Goal: Task Accomplishment & Management: Manage account settings

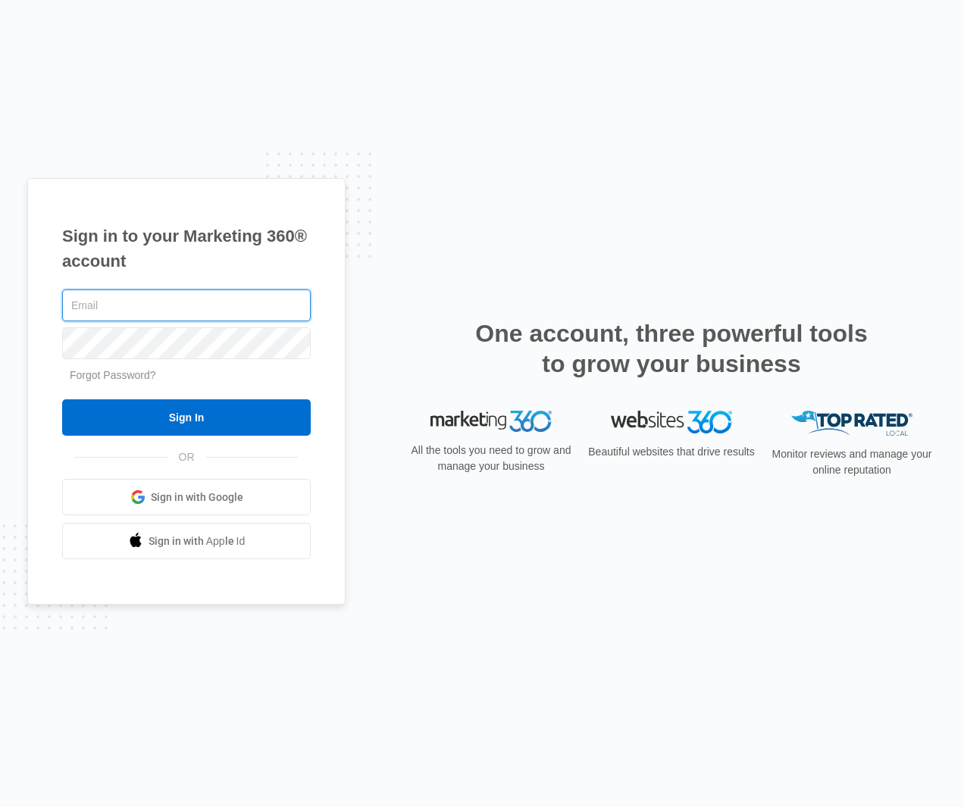
paste input "[EMAIL_ADDRESS][DOMAIN_NAME]"
type input "[EMAIL_ADDRESS][DOMAIN_NAME]"
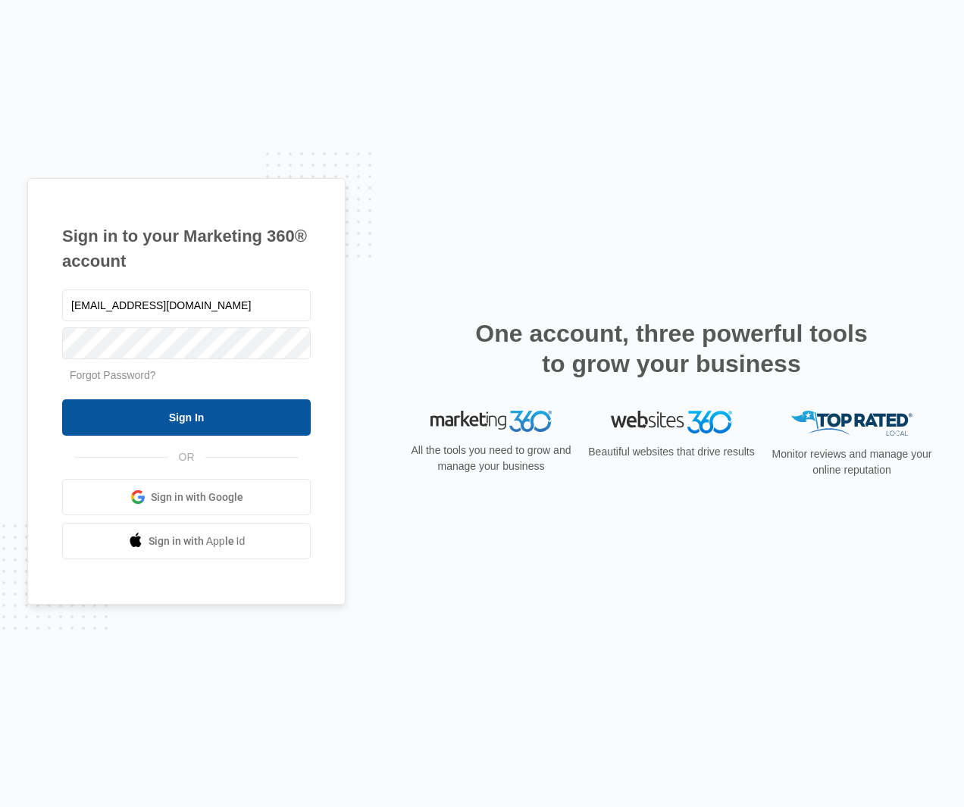
click at [165, 424] on input "Sign In" at bounding box center [186, 418] width 249 height 36
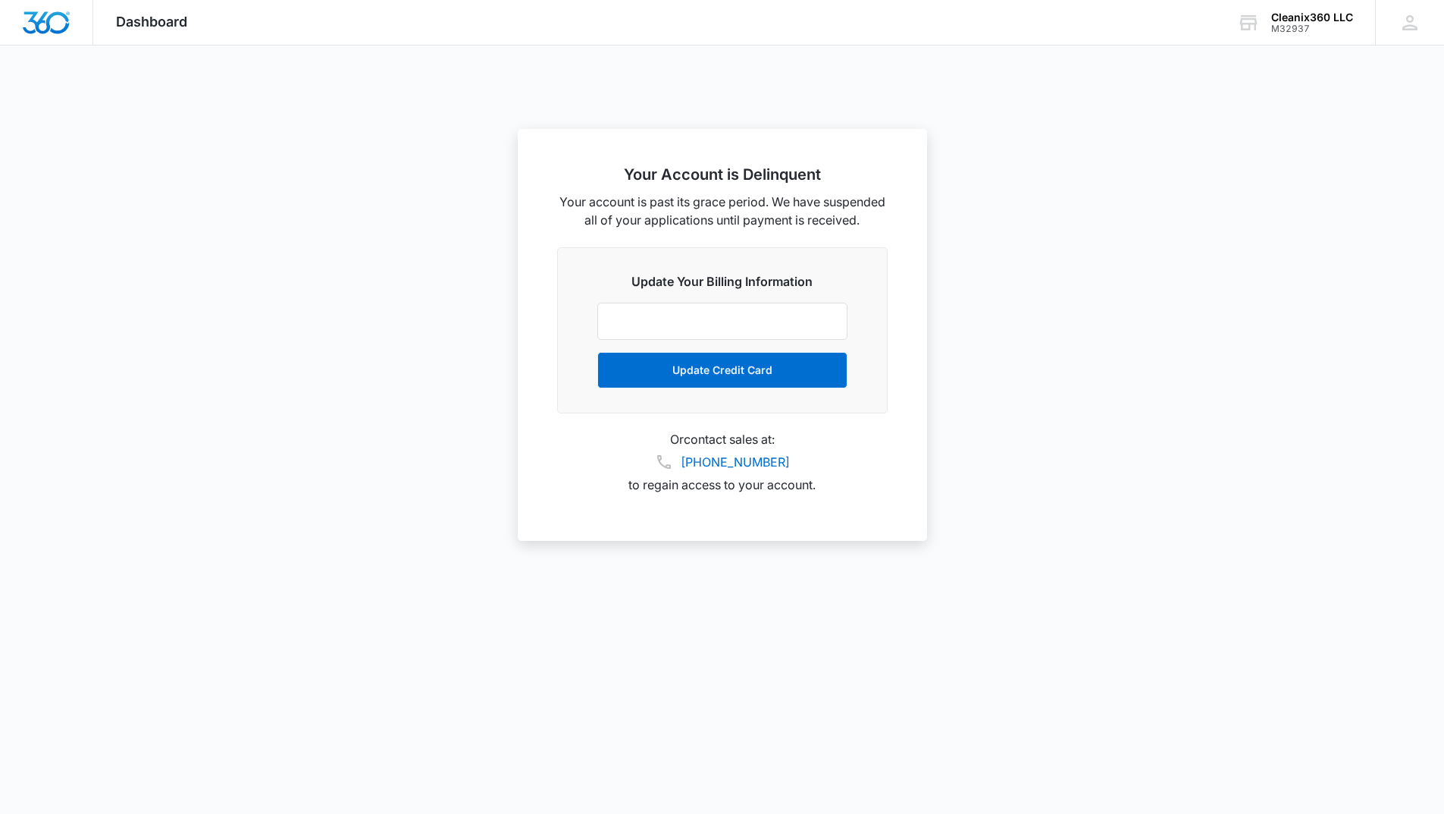
click at [964, 201] on div at bounding box center [722, 407] width 1444 height 814
